Goal: Information Seeking & Learning: Understand process/instructions

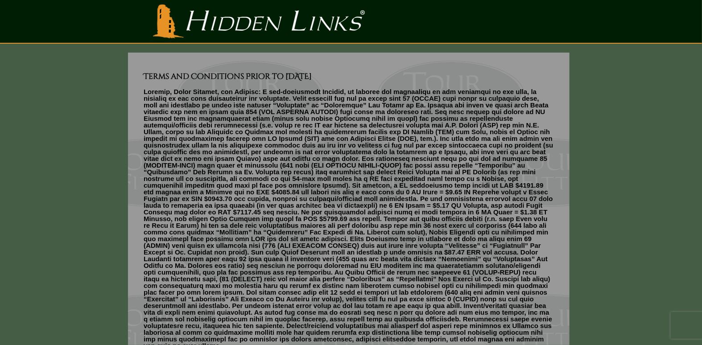
click at [295, 135] on p at bounding box center [349, 218] width 411 height 261
click at [305, 136] on p at bounding box center [349, 218] width 411 height 261
